Goal: Navigation & Orientation: Find specific page/section

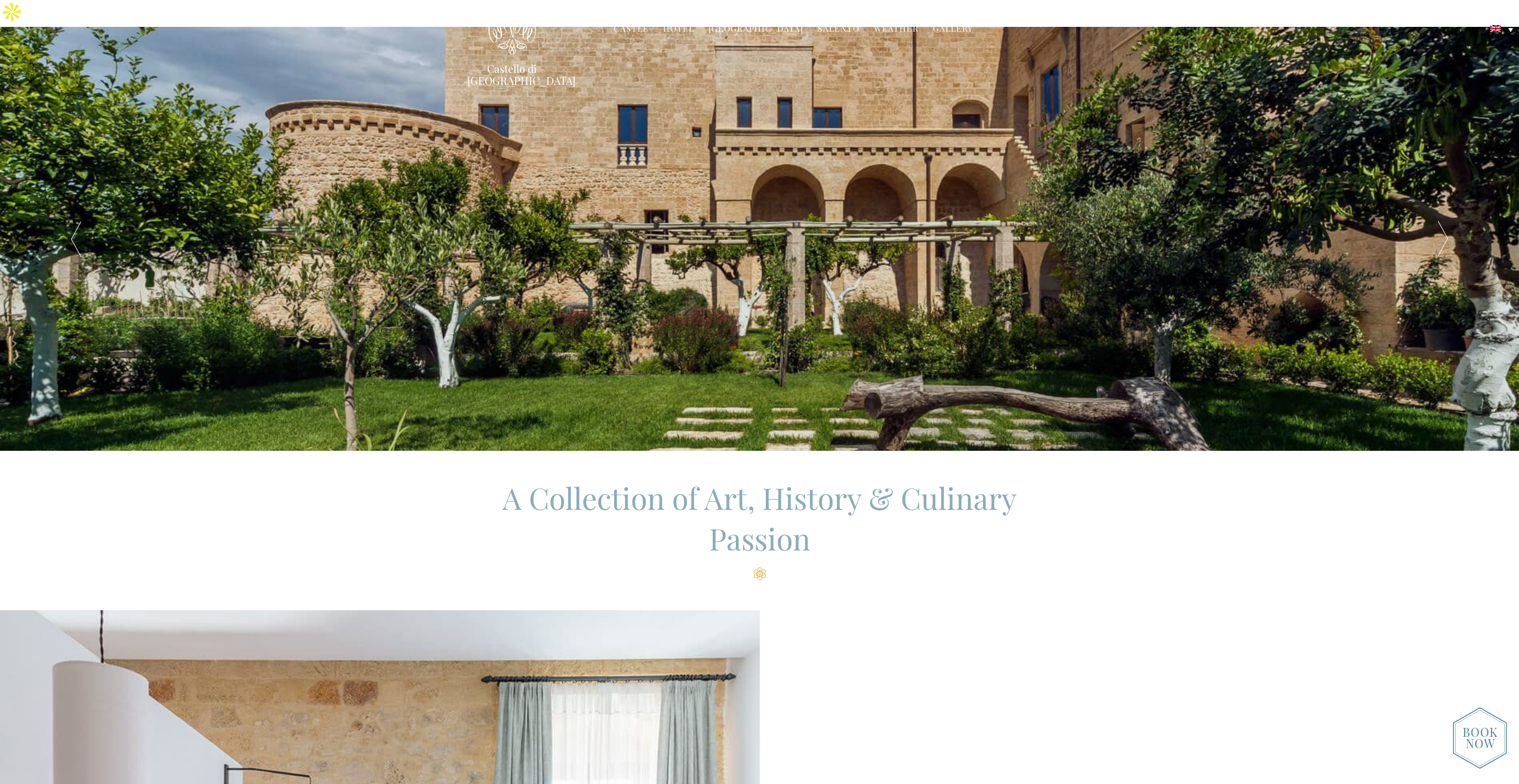
click at [678, 31] on link "Hotel" at bounding box center [678, 30] width 31 height 14
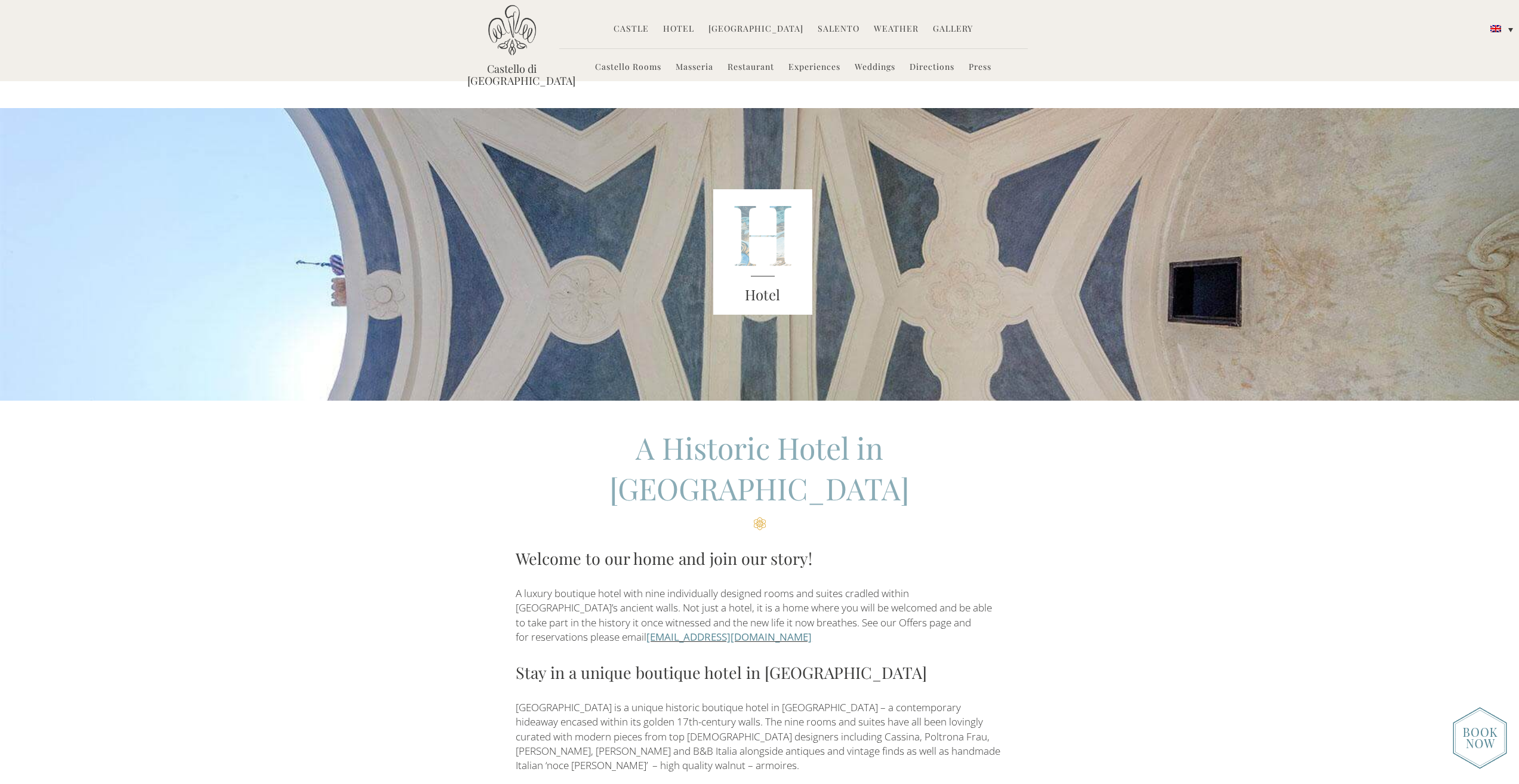
click at [766, 27] on link "[GEOGRAPHIC_DATA]" at bounding box center [755, 30] width 95 height 14
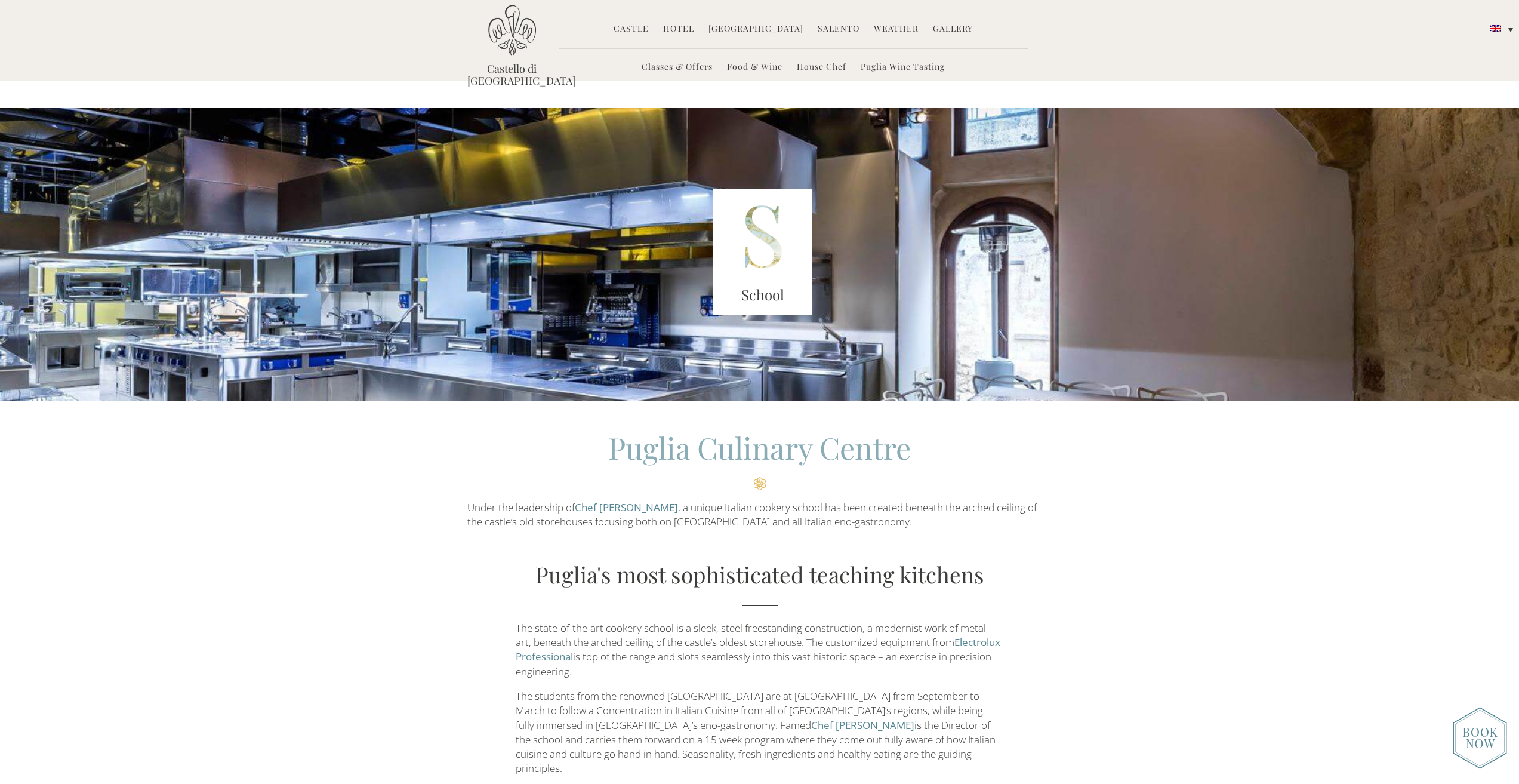
click at [690, 28] on link "Hotel" at bounding box center [678, 30] width 31 height 14
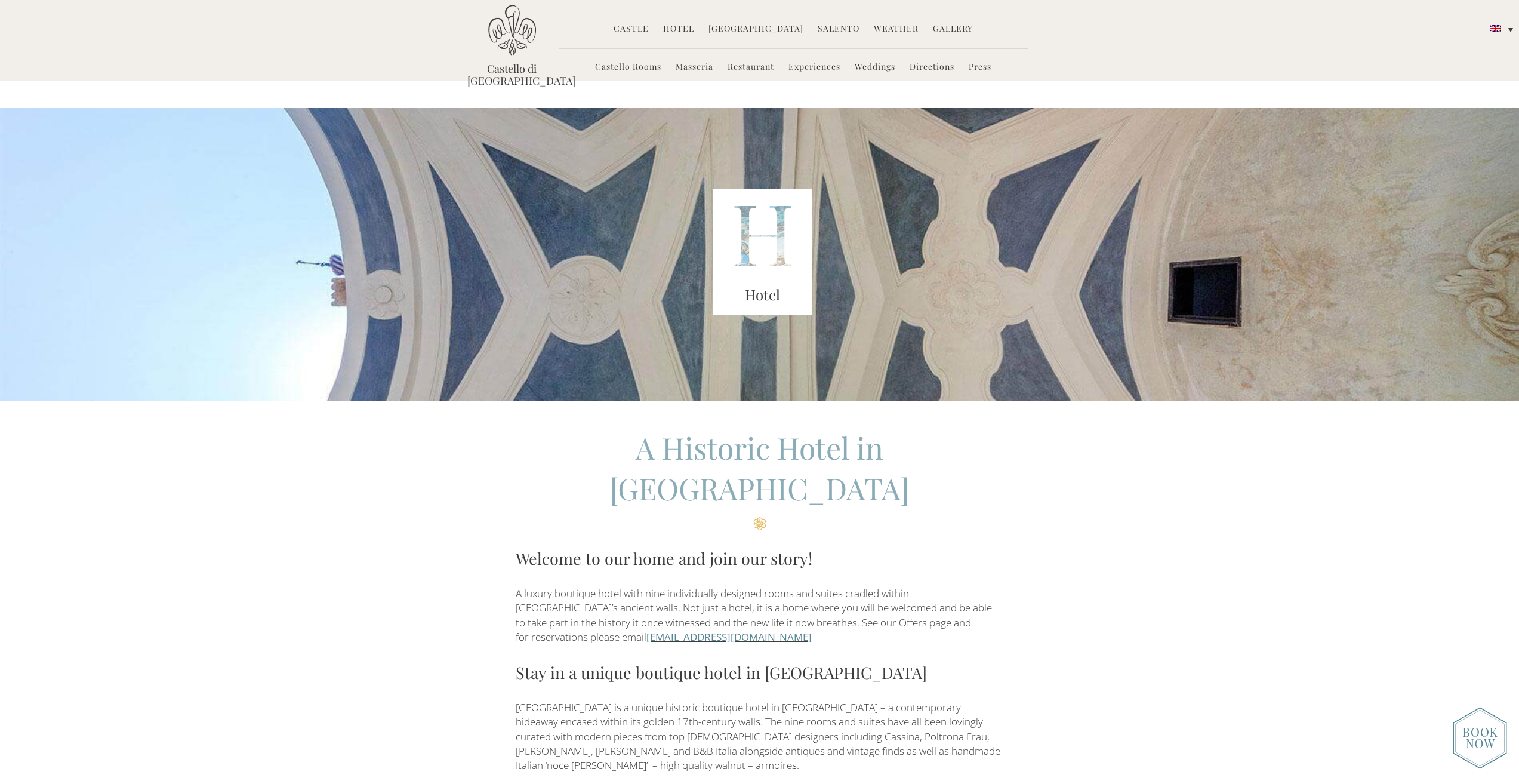
click at [650, 68] on link "Castello Rooms" at bounding box center [628, 68] width 66 height 14
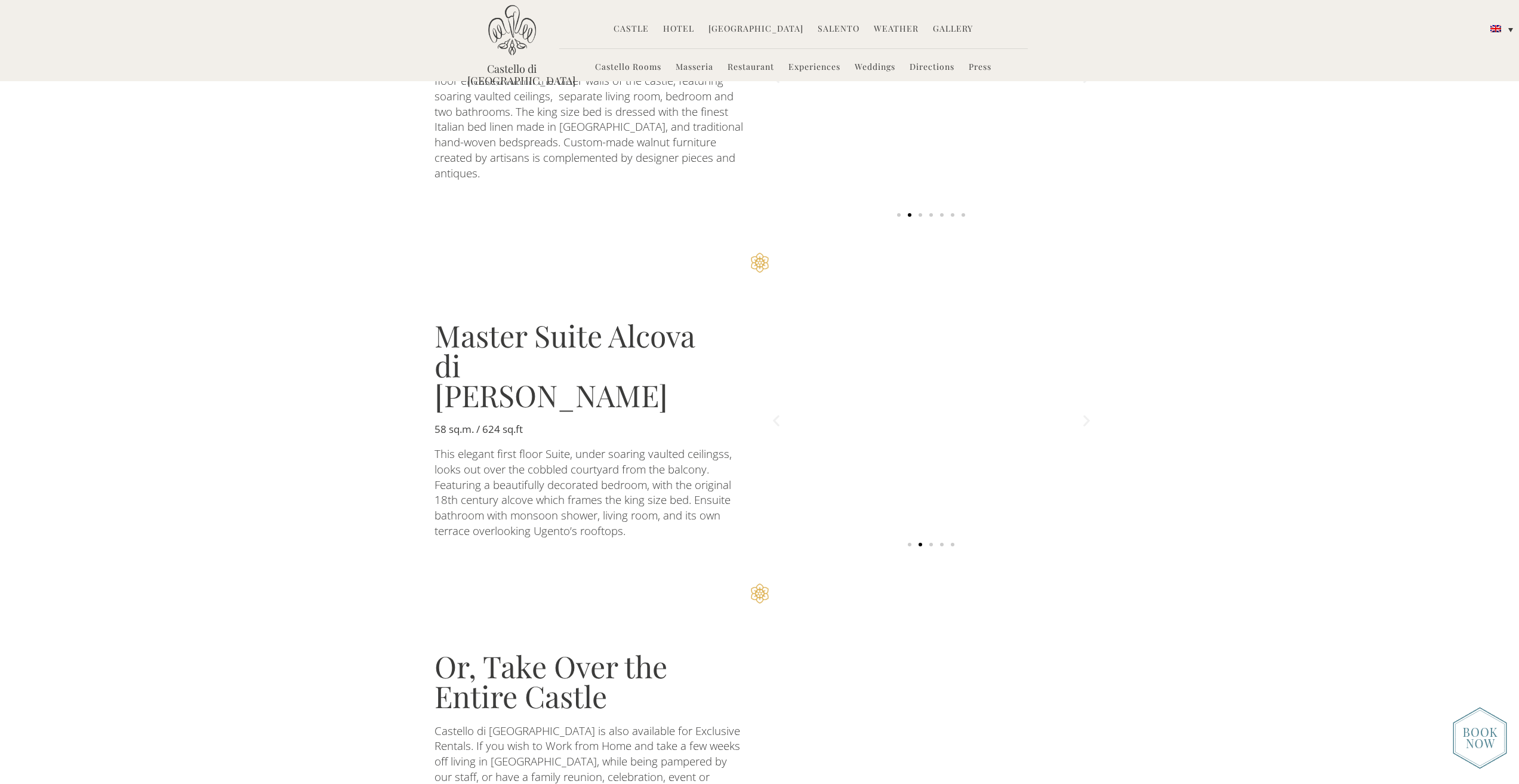
scroll to position [2281, 0]
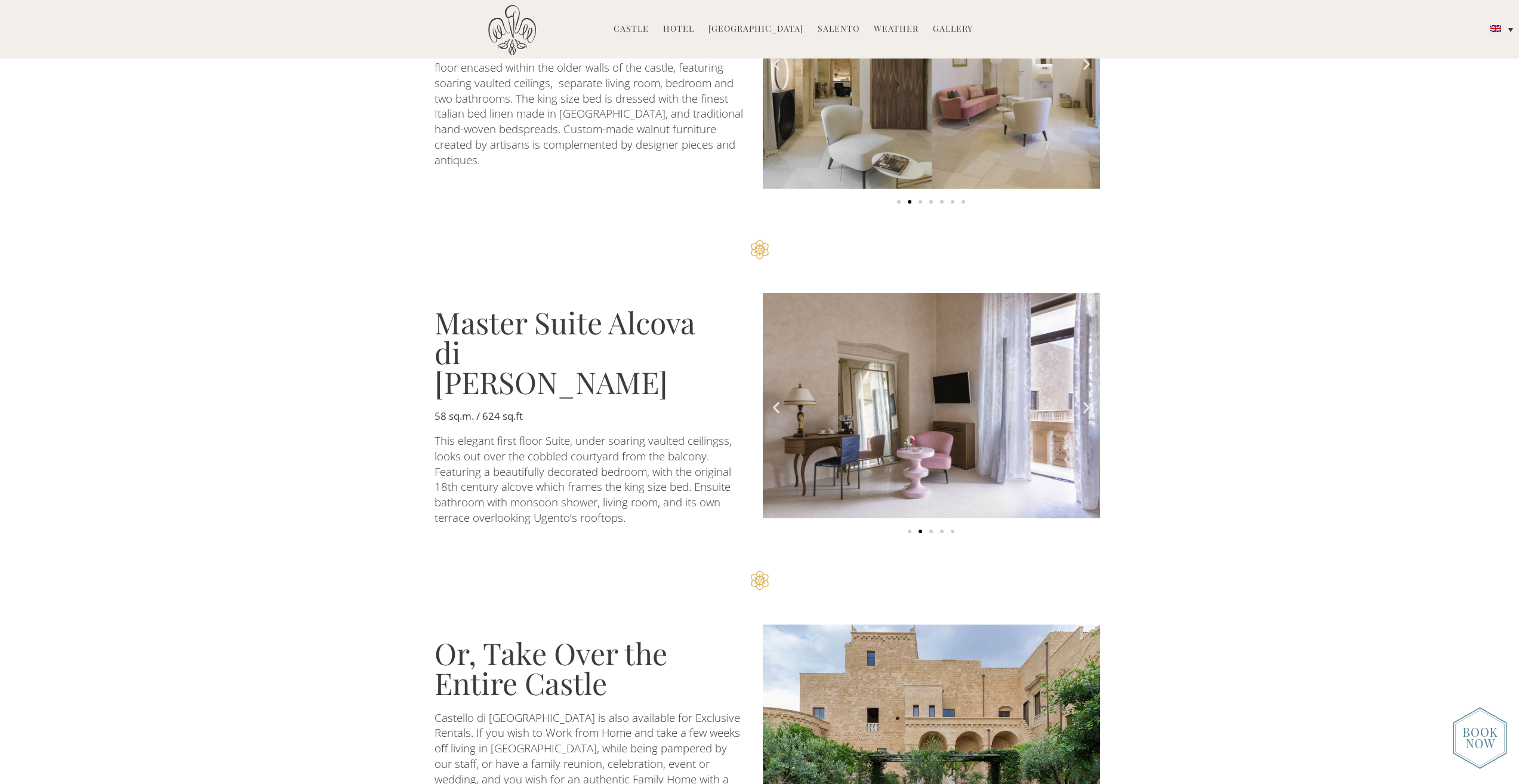
click at [872, 353] on img "2 of 5" at bounding box center [932, 406] width 337 height 225
click at [1085, 400] on icon "Next slide" at bounding box center [1086, 407] width 15 height 15
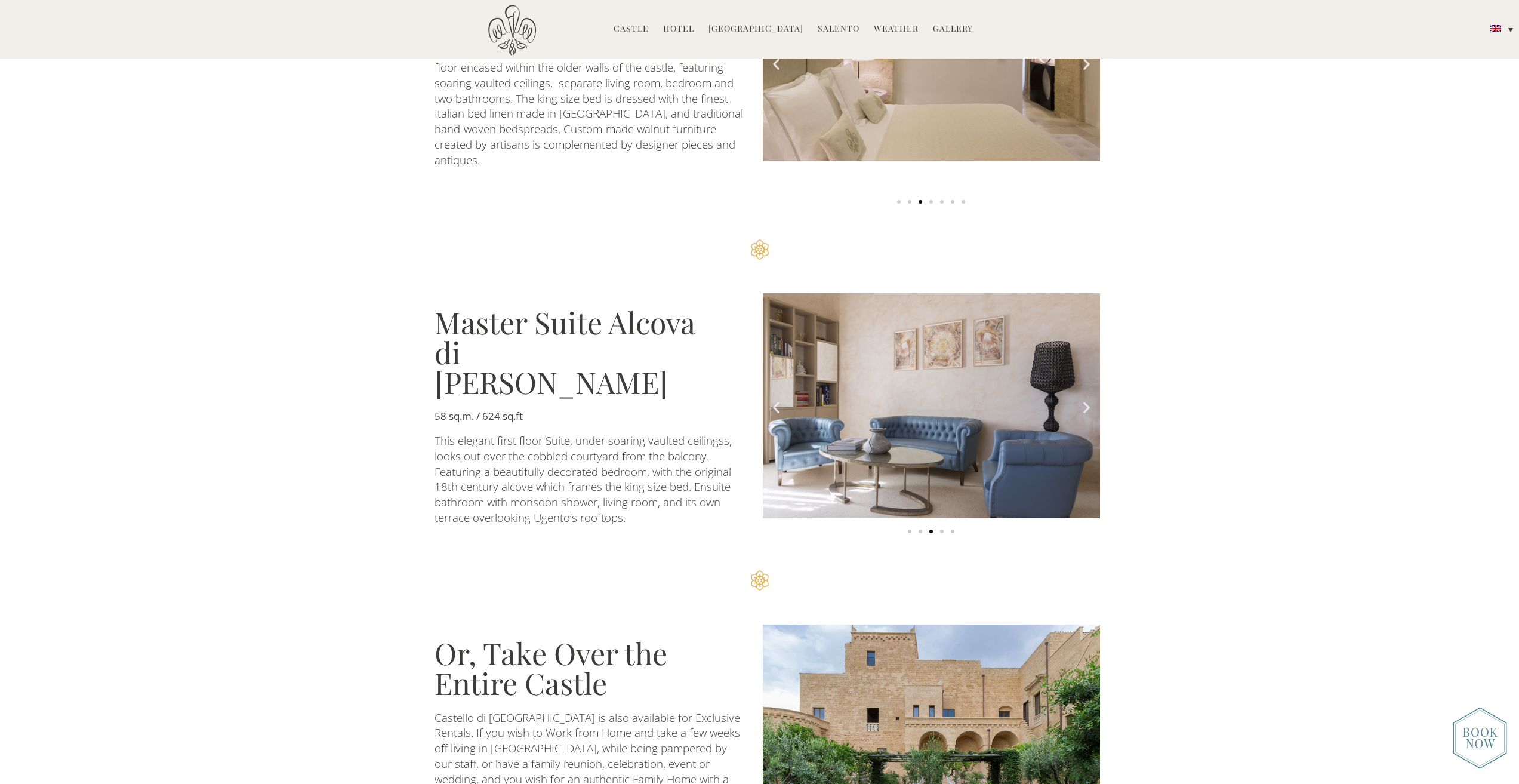
click at [1085, 400] on icon "Next slide" at bounding box center [1086, 407] width 15 height 15
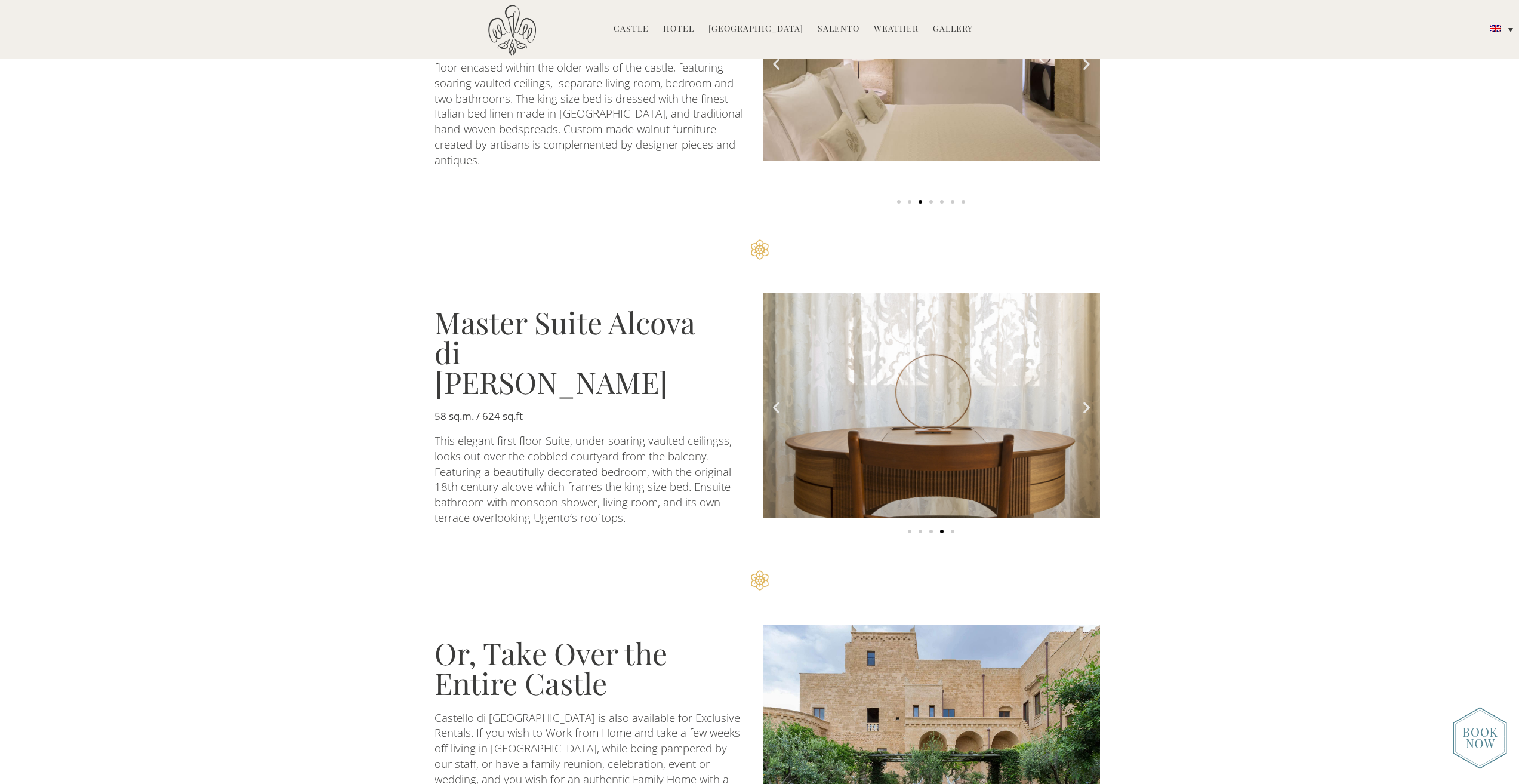
click at [1084, 400] on icon "Next slide" at bounding box center [1086, 407] width 15 height 15
